Goal: Task Accomplishment & Management: Use online tool/utility

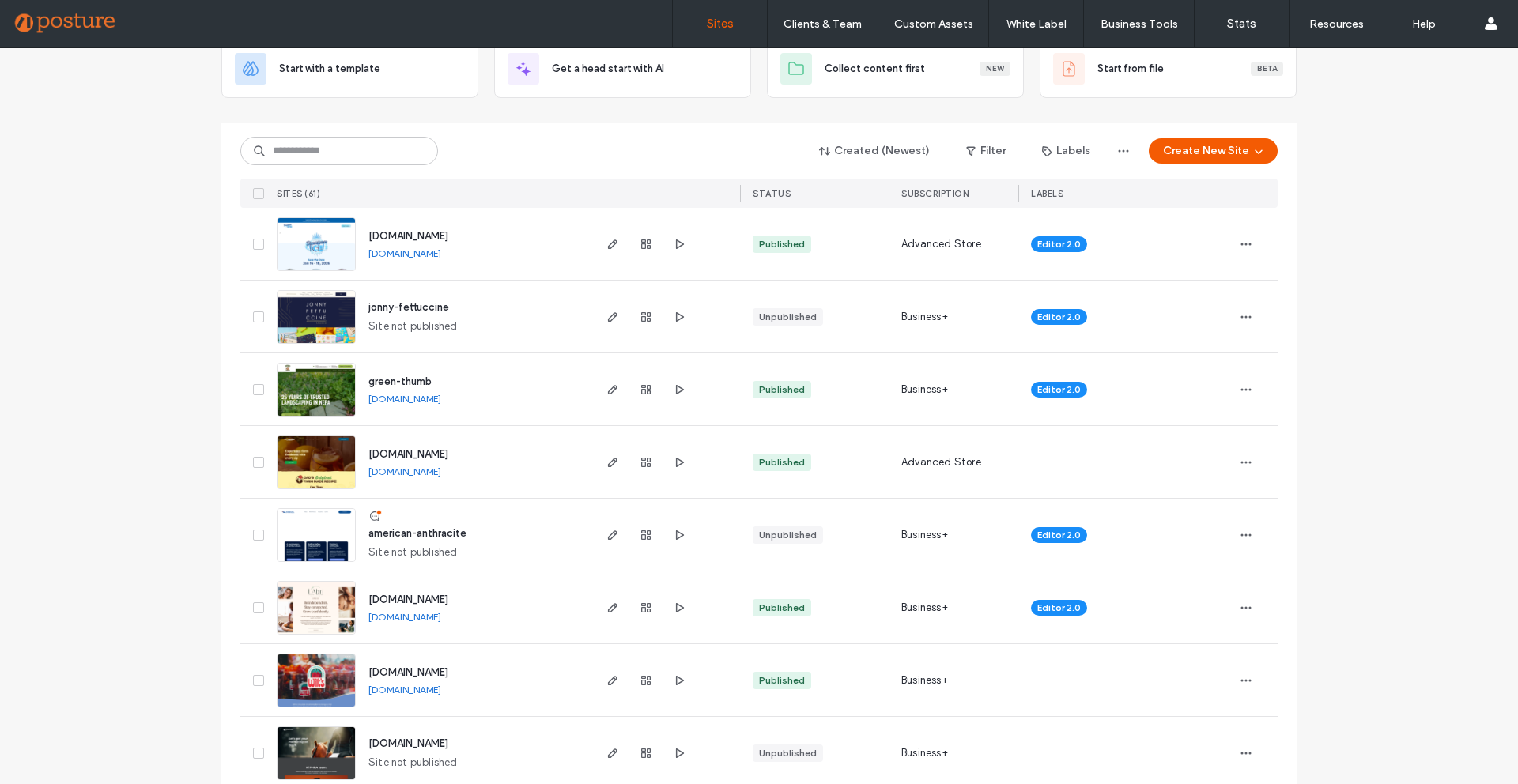
scroll to position [105, 0]
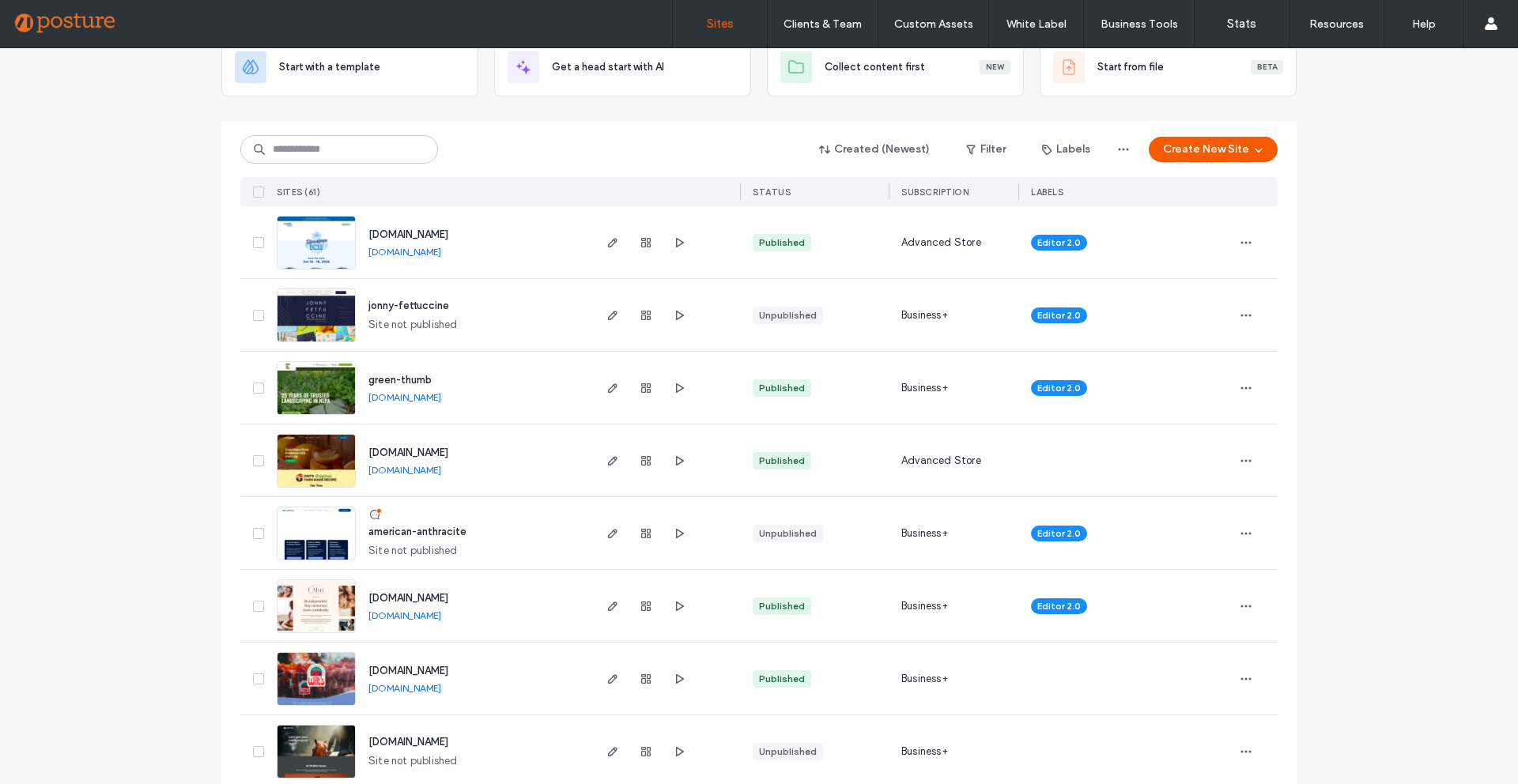
click at [420, 472] on link "[DOMAIN_NAME]" at bounding box center [405, 470] width 73 height 12
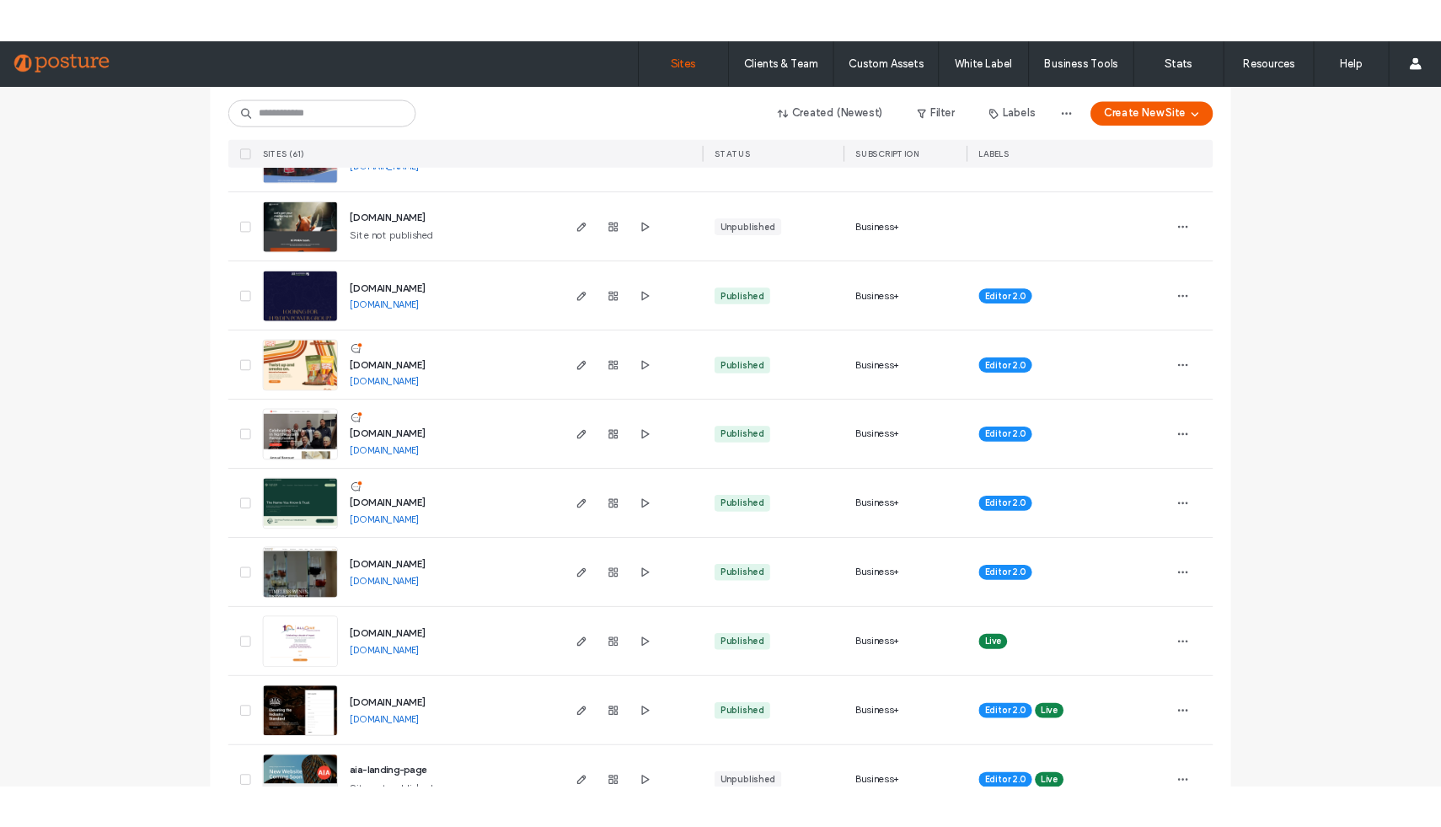
scroll to position [707, 0]
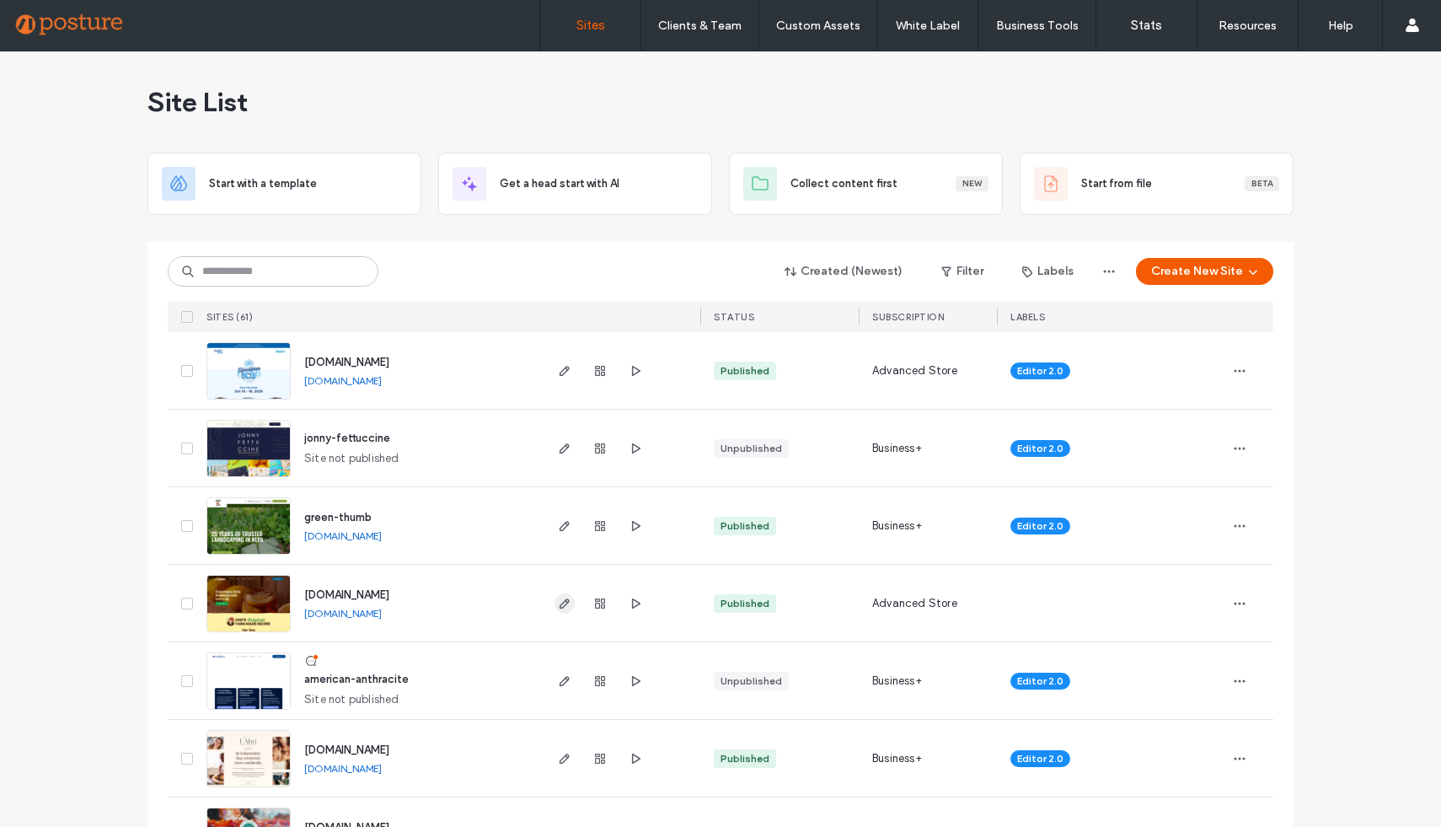
click at [560, 602] on use "button" at bounding box center [565, 603] width 10 height 10
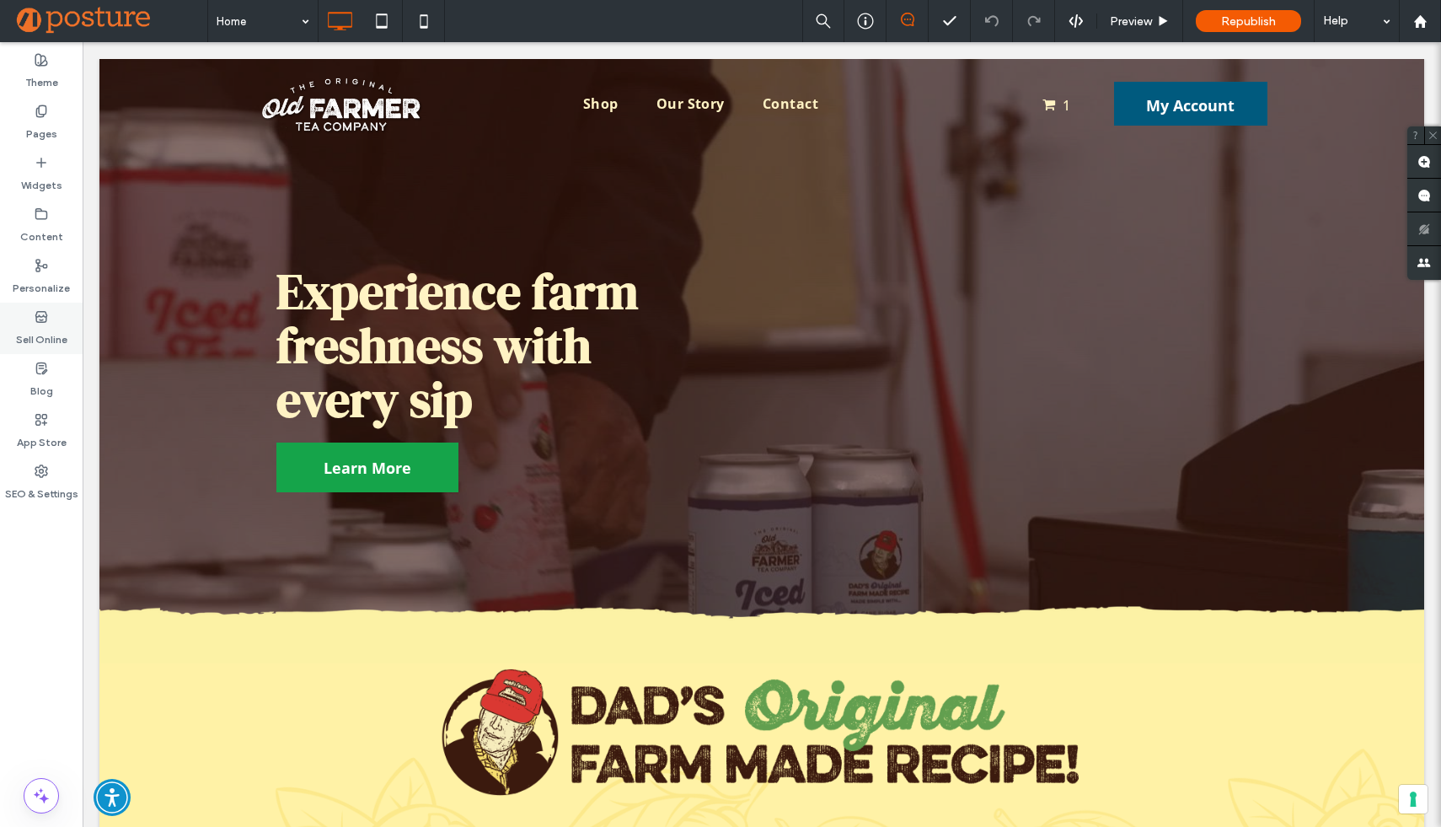
click at [45, 336] on label "Sell Online" at bounding box center [41, 336] width 51 height 24
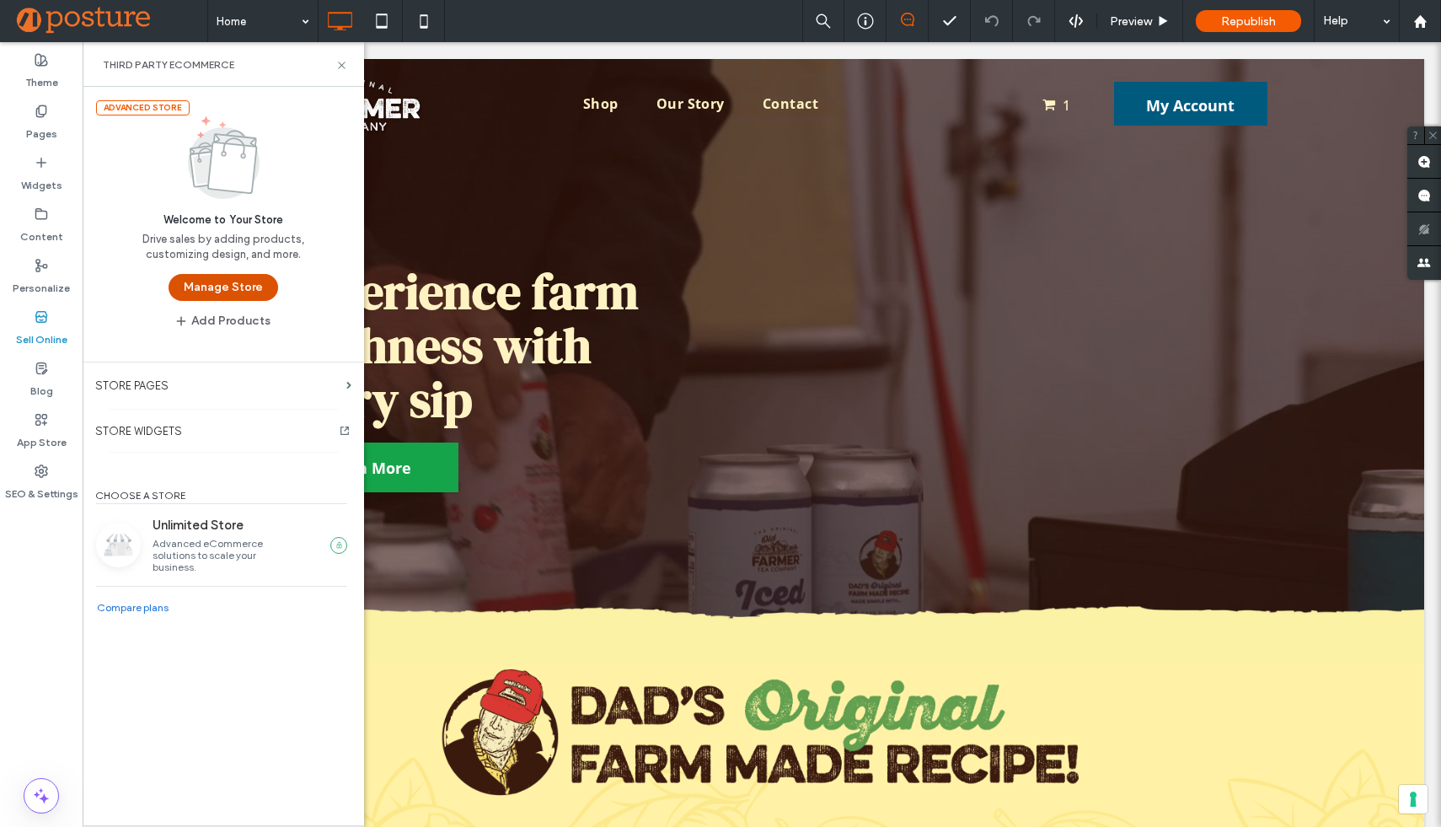
click at [225, 283] on button "Manage Store" at bounding box center [224, 287] width 110 height 27
